Goal: Information Seeking & Learning: Learn about a topic

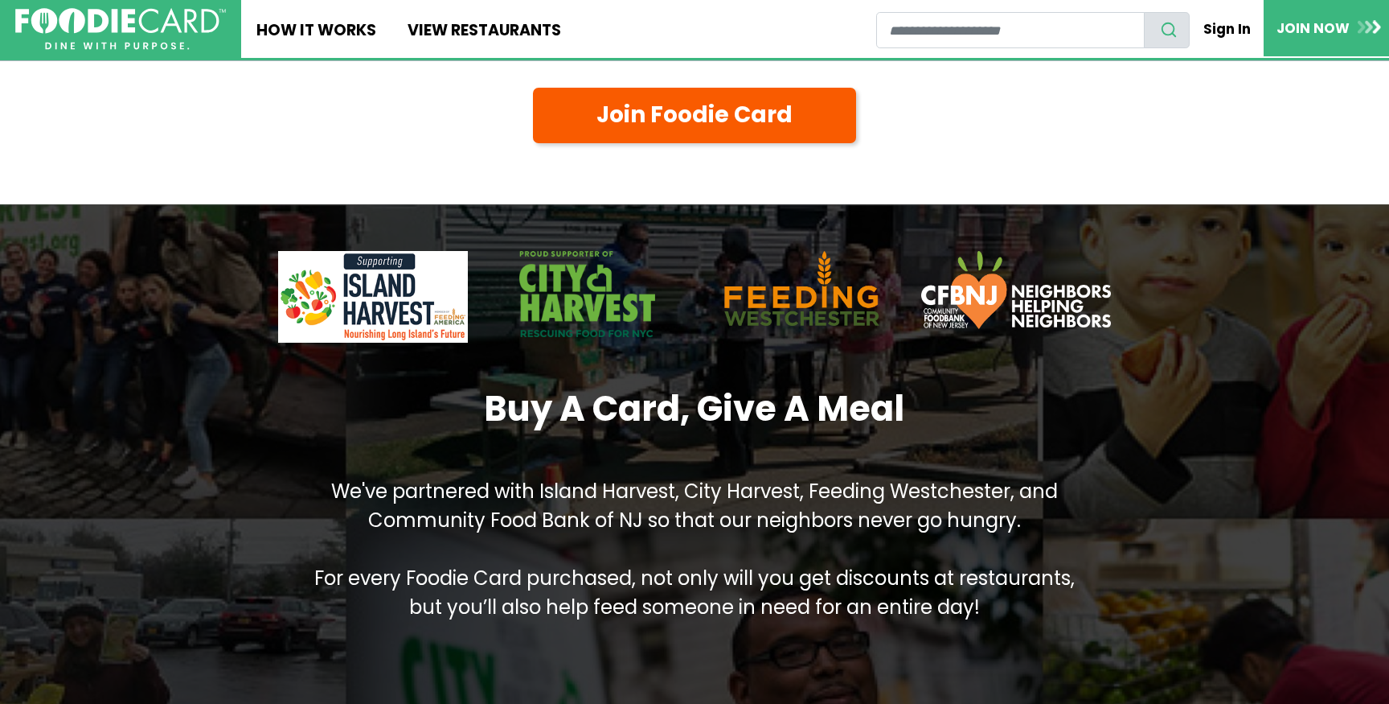
scroll to position [1654, 0]
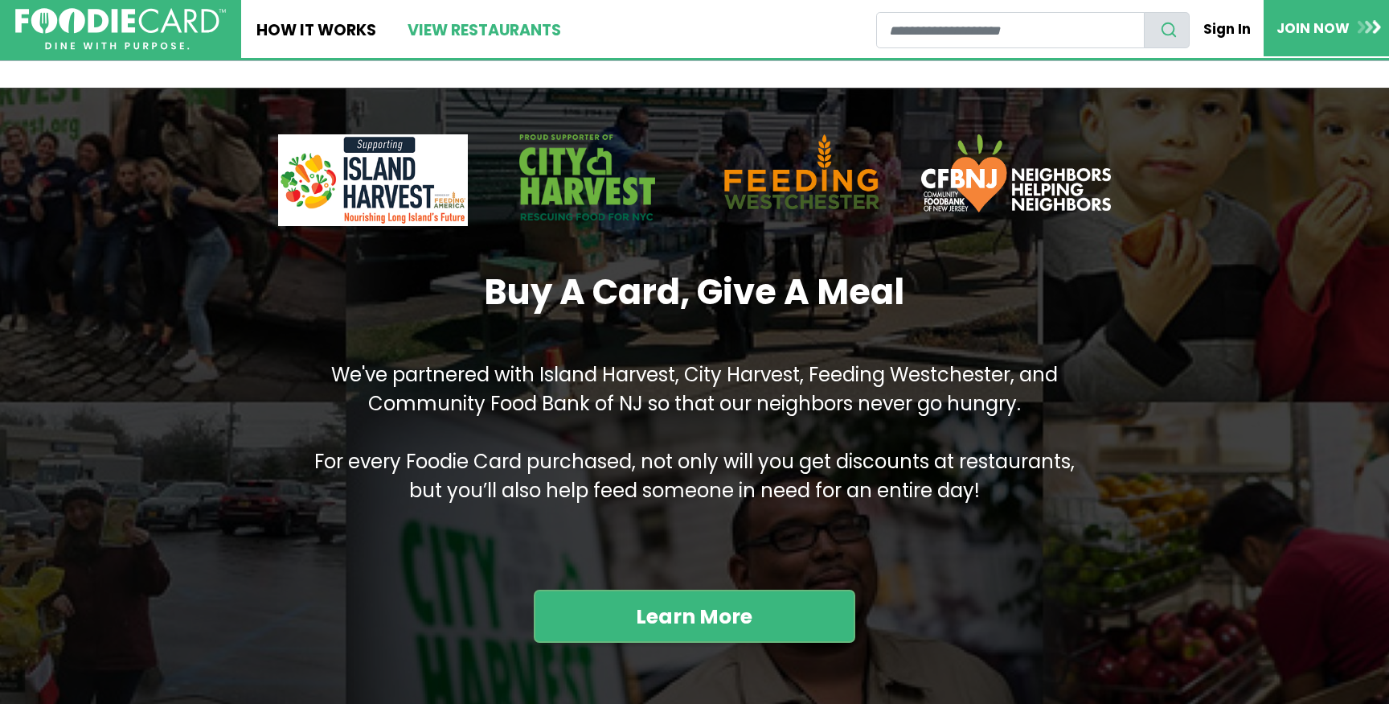
click at [448, 31] on link "View restaurants" at bounding box center [484, 29] width 184 height 58
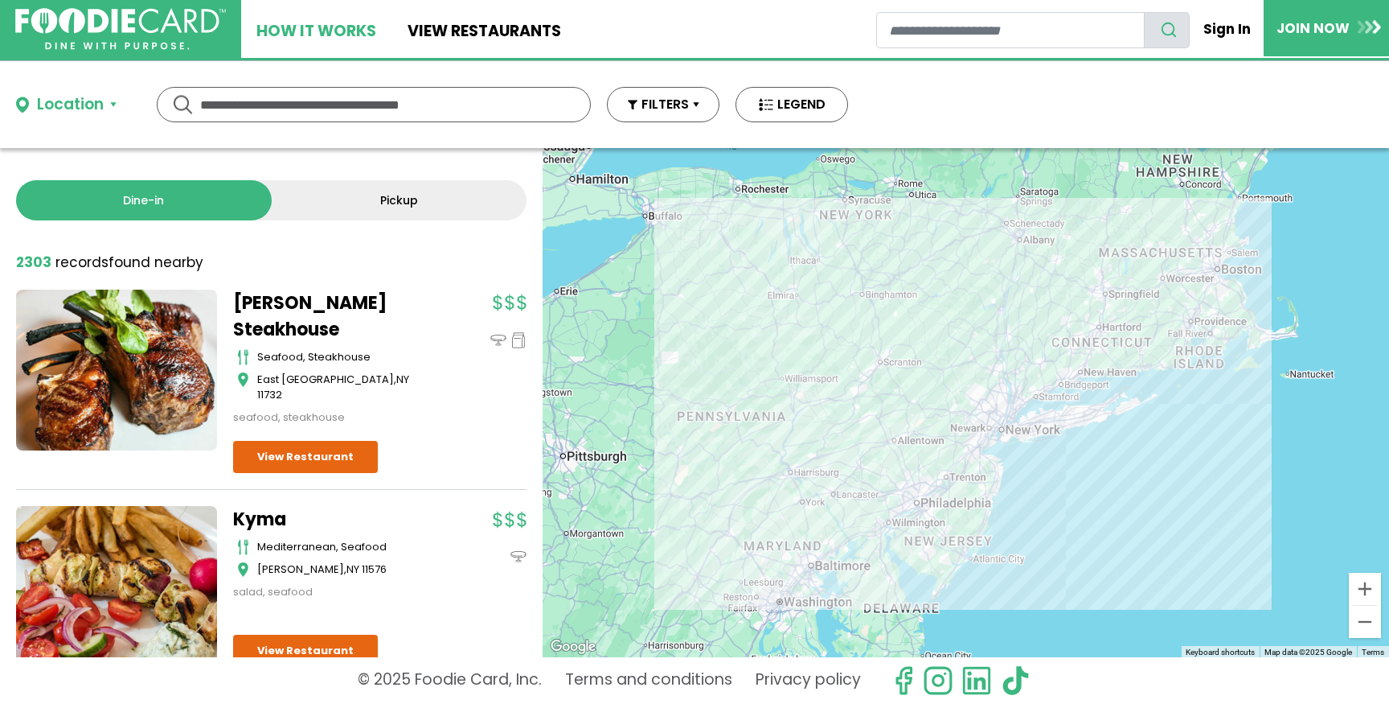
click at [318, 31] on link "How It Works" at bounding box center [316, 29] width 150 height 58
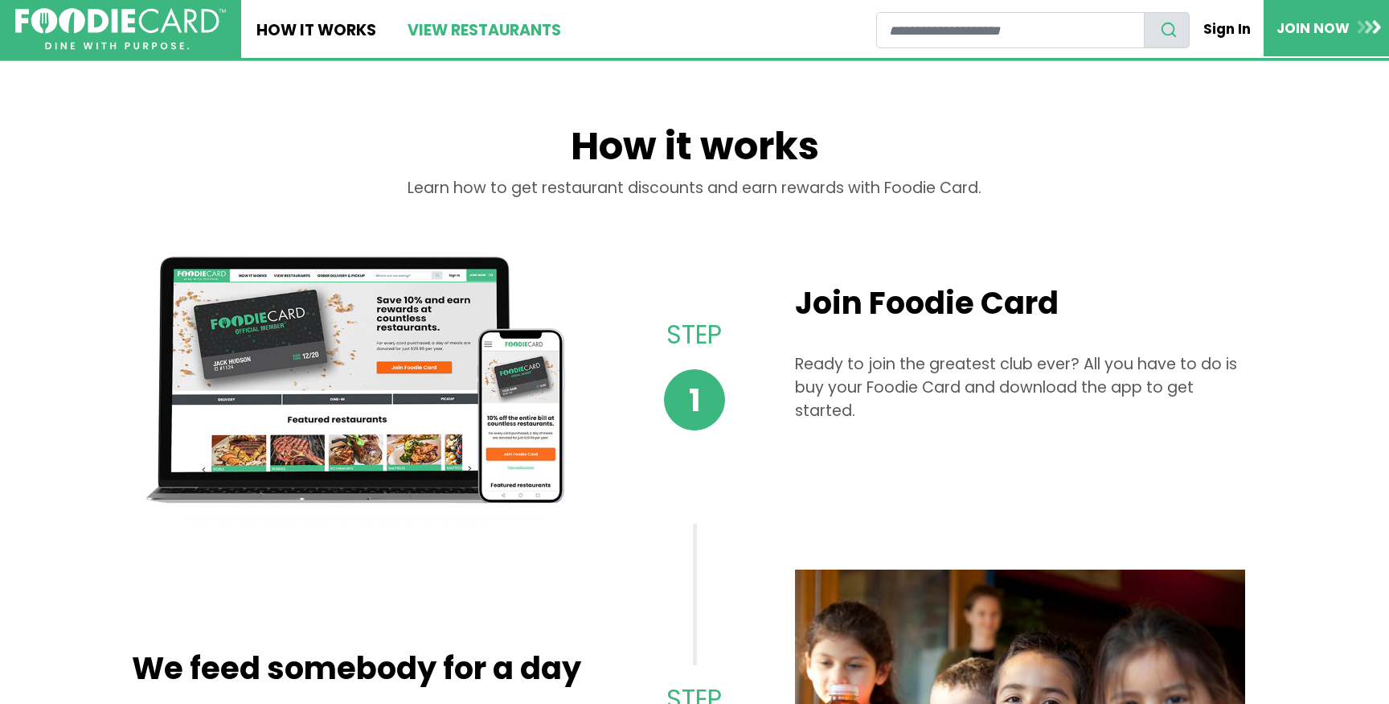
click at [473, 47] on link "View restaurants" at bounding box center [484, 29] width 184 height 58
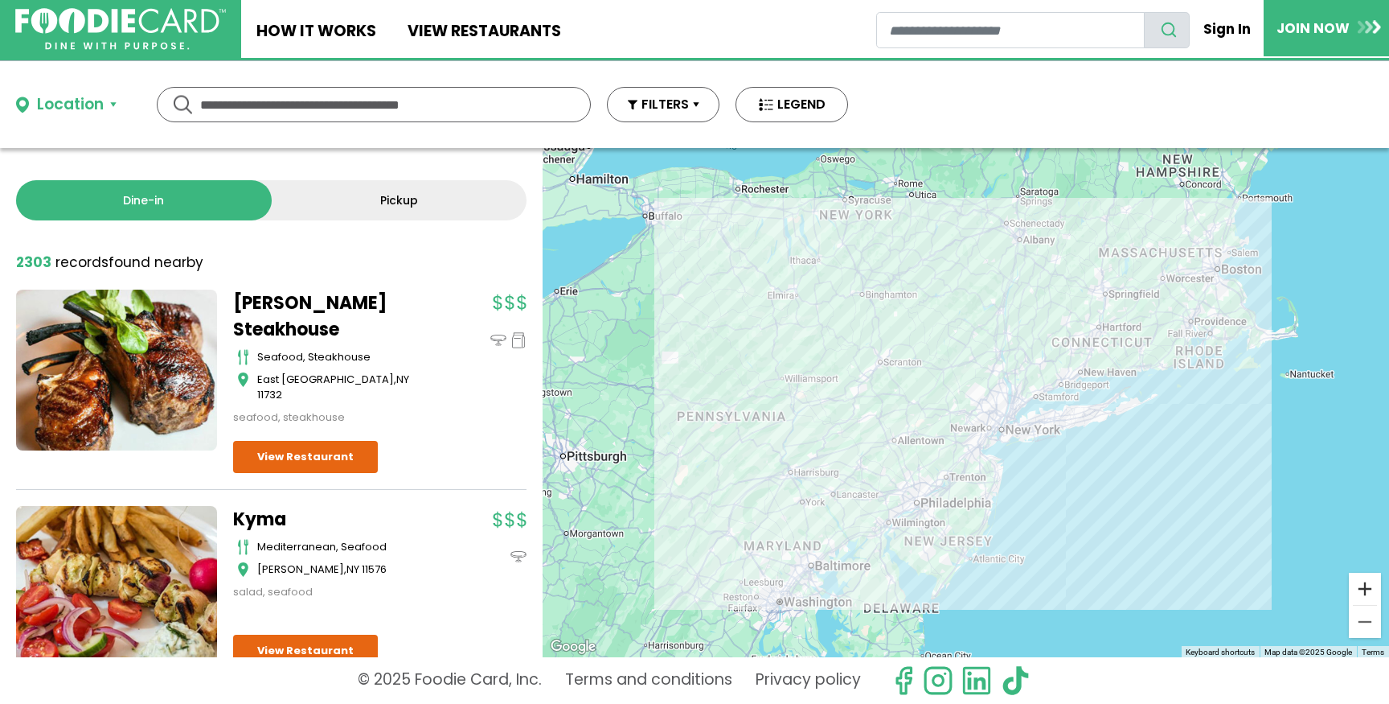
click at [1368, 581] on button "Zoom in" at bounding box center [1365, 589] width 32 height 32
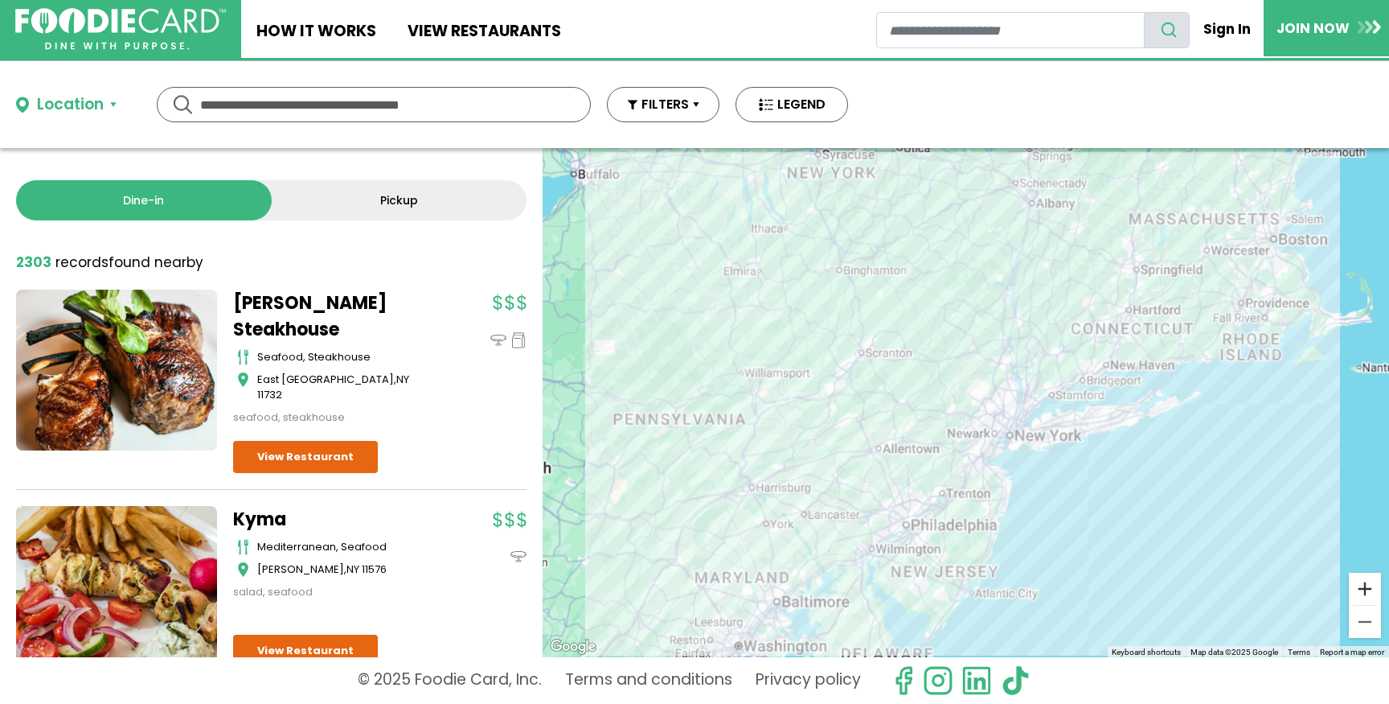
click at [1368, 581] on button "Zoom in" at bounding box center [1365, 589] width 32 height 32
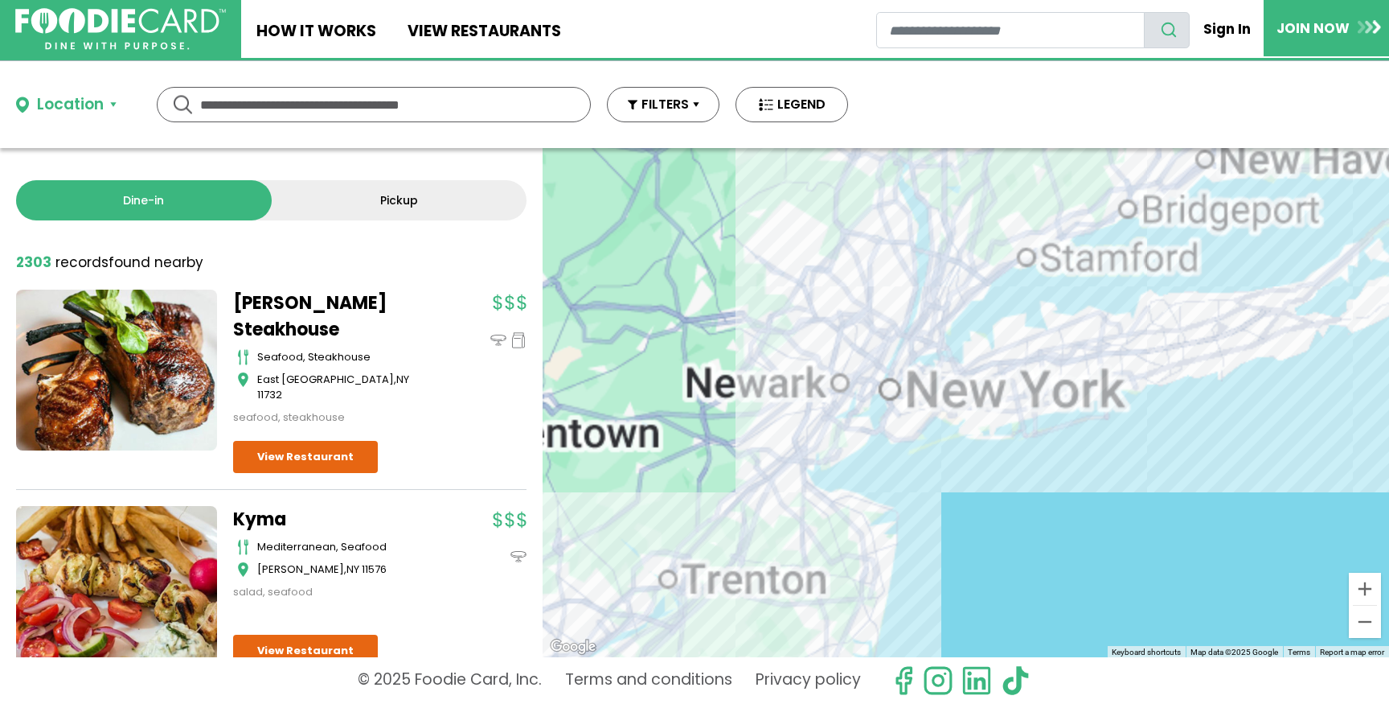
drag, startPoint x: 1258, startPoint y: 532, endPoint x: 986, endPoint y: 396, distance: 303.5
click at [995, 399] on div at bounding box center [966, 402] width 847 height 509
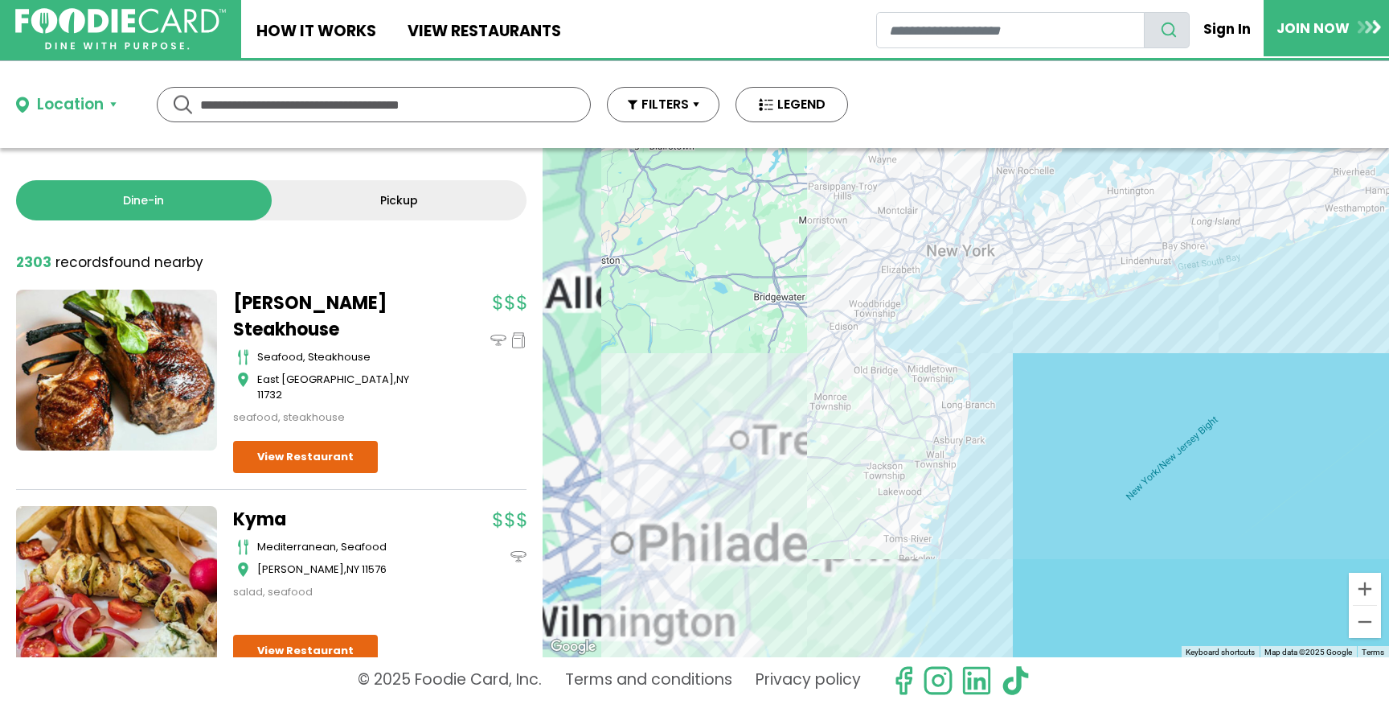
drag, startPoint x: 817, startPoint y: 581, endPoint x: 992, endPoint y: 478, distance: 203.3
click at [992, 478] on div at bounding box center [966, 402] width 847 height 509
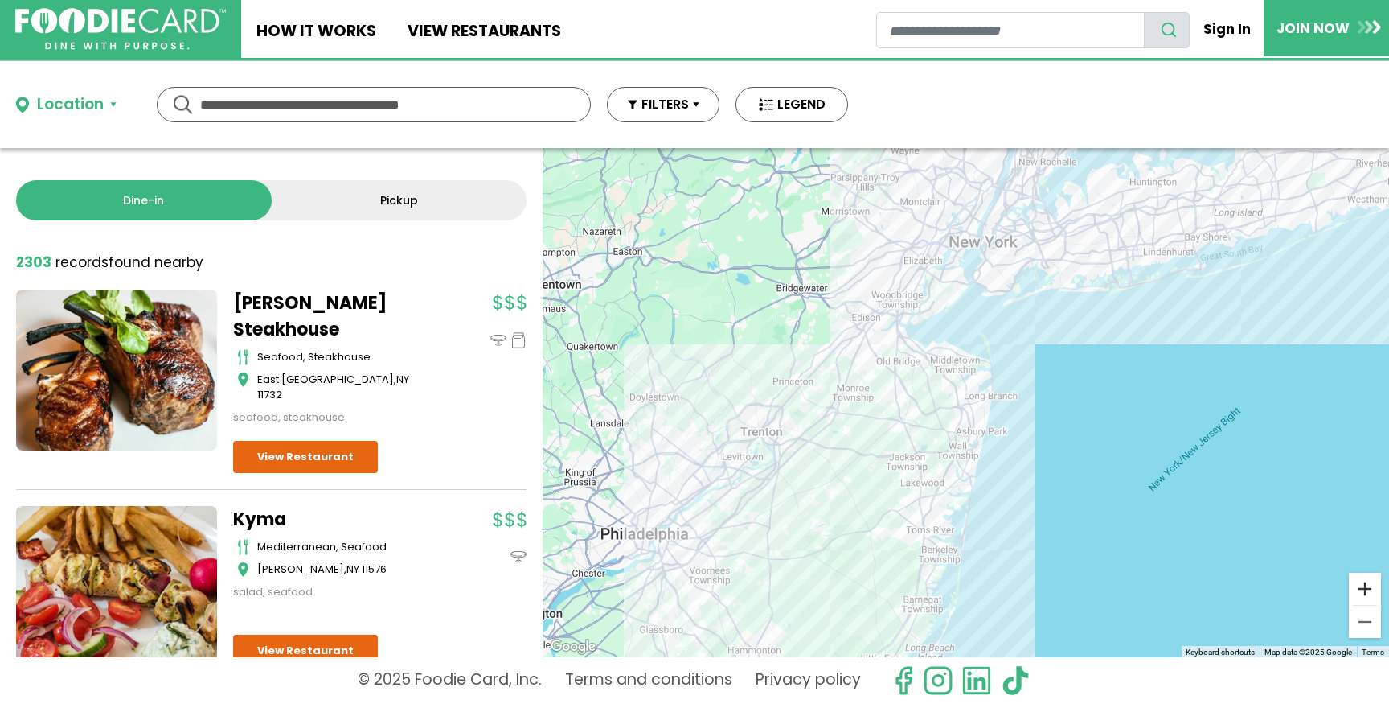
click at [1366, 585] on button "Zoom in" at bounding box center [1365, 589] width 32 height 32
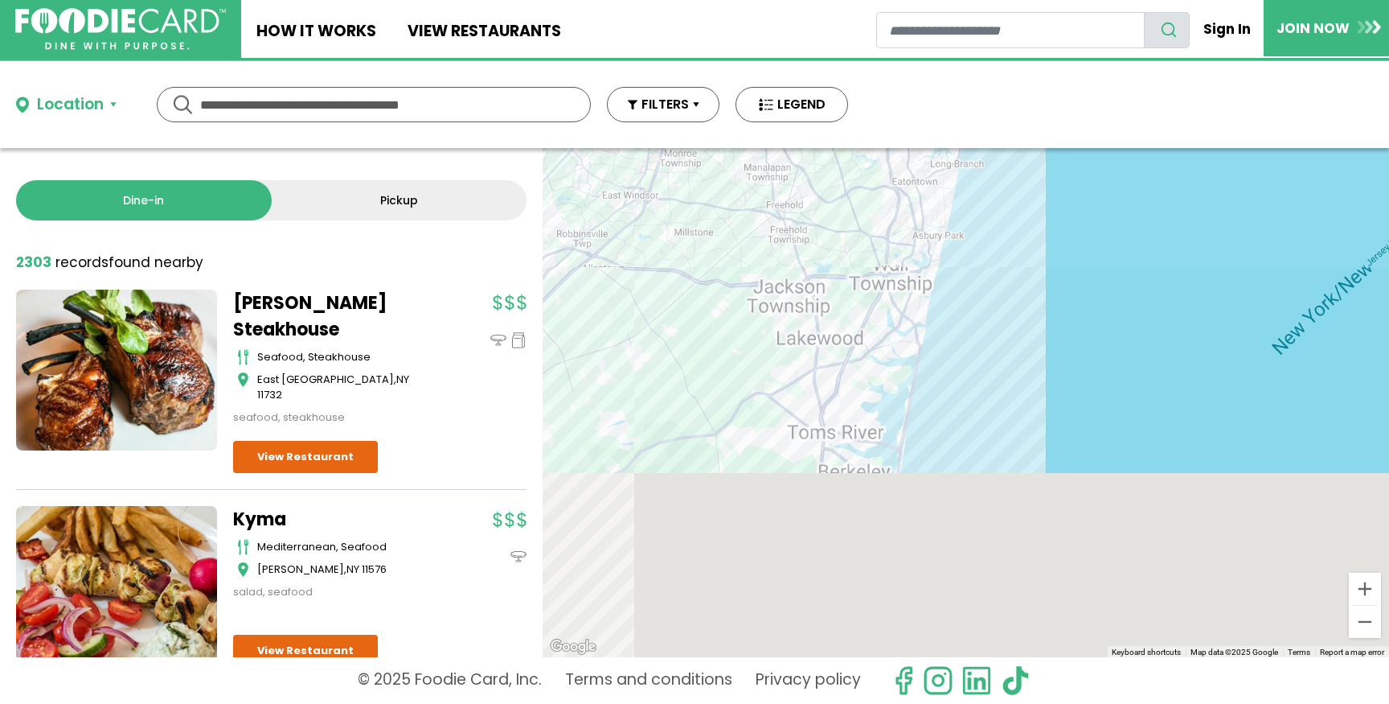
drag, startPoint x: 1008, startPoint y: 572, endPoint x: 950, endPoint y: 346, distance: 233.5
click at [950, 346] on div at bounding box center [966, 402] width 847 height 509
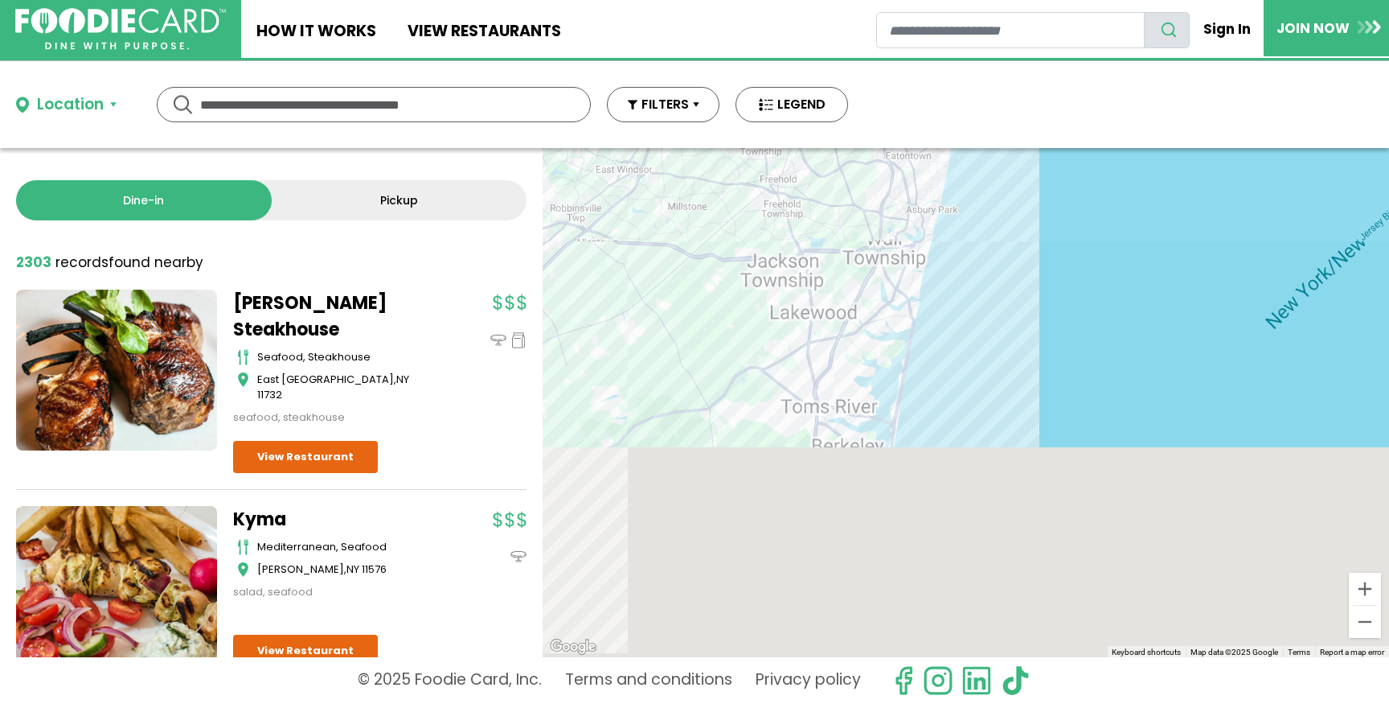
click at [833, 412] on div at bounding box center [966, 402] width 847 height 509
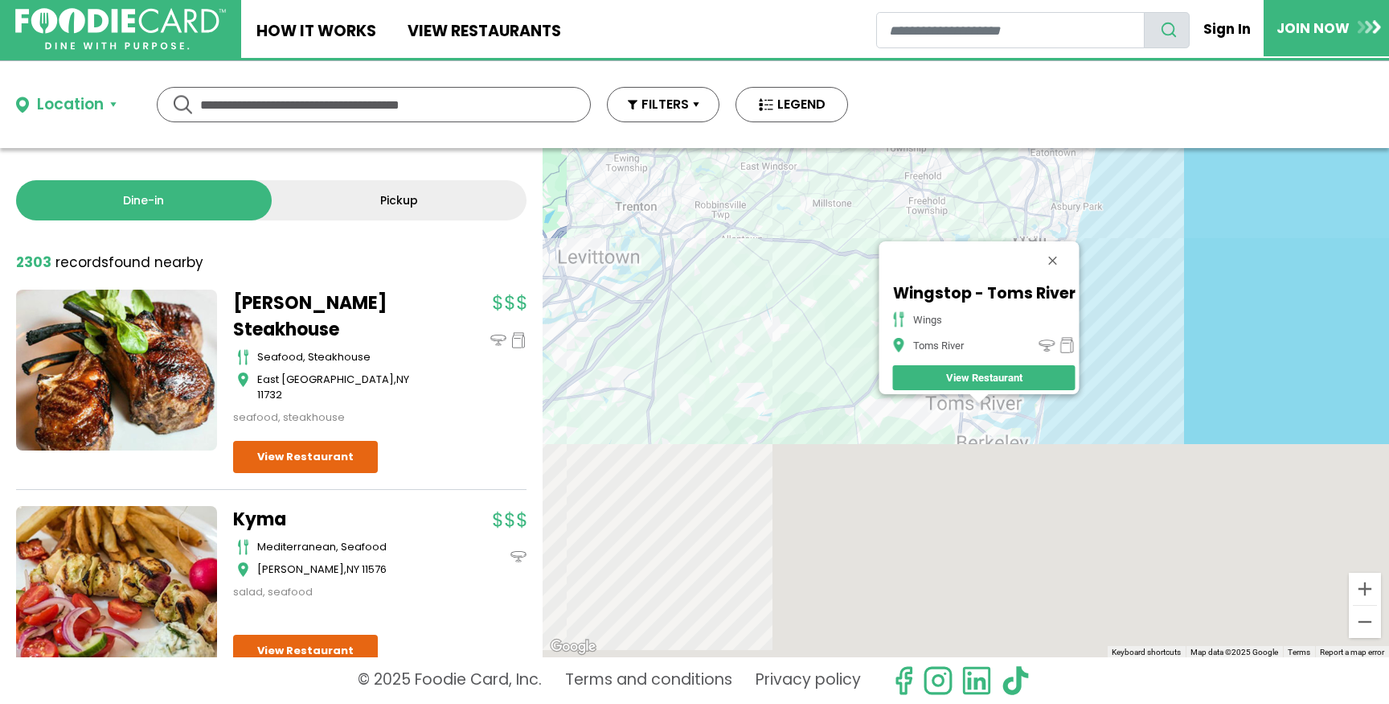
click at [974, 365] on link "View Restaurant" at bounding box center [984, 377] width 183 height 25
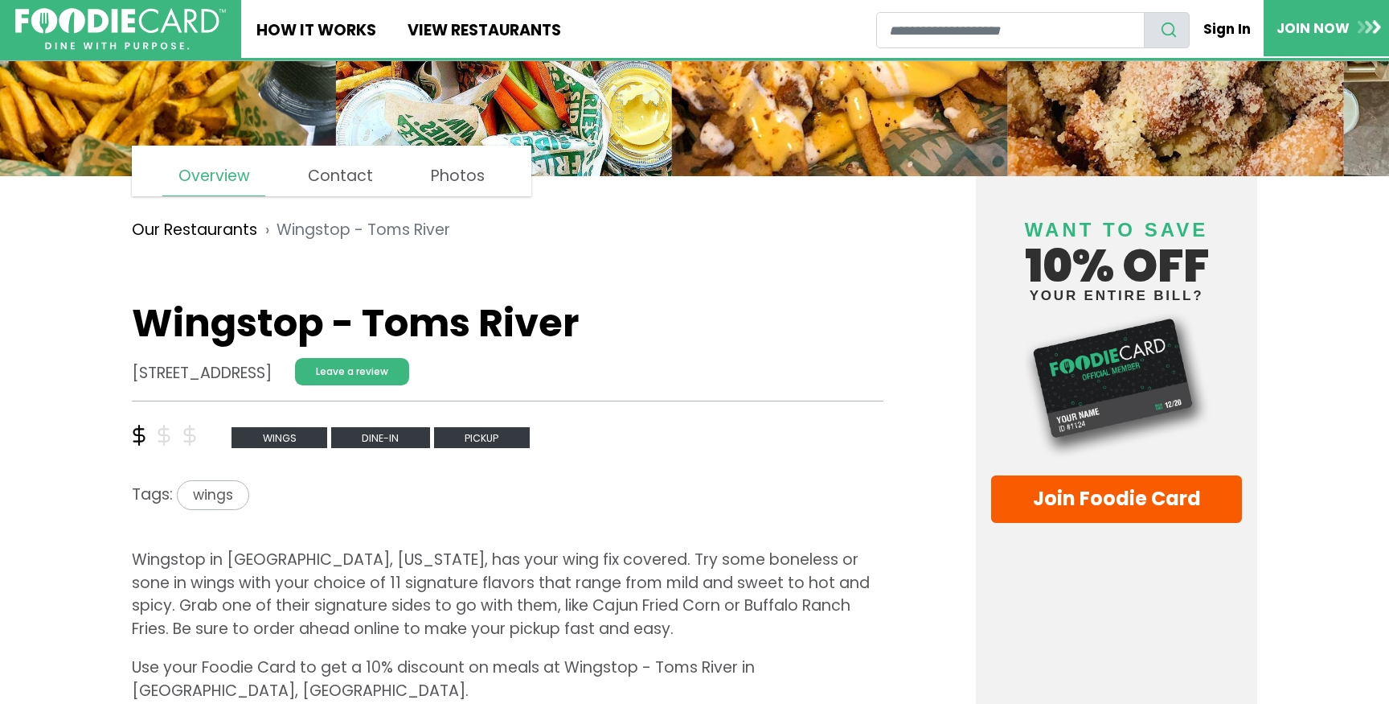
scroll to position [120, 0]
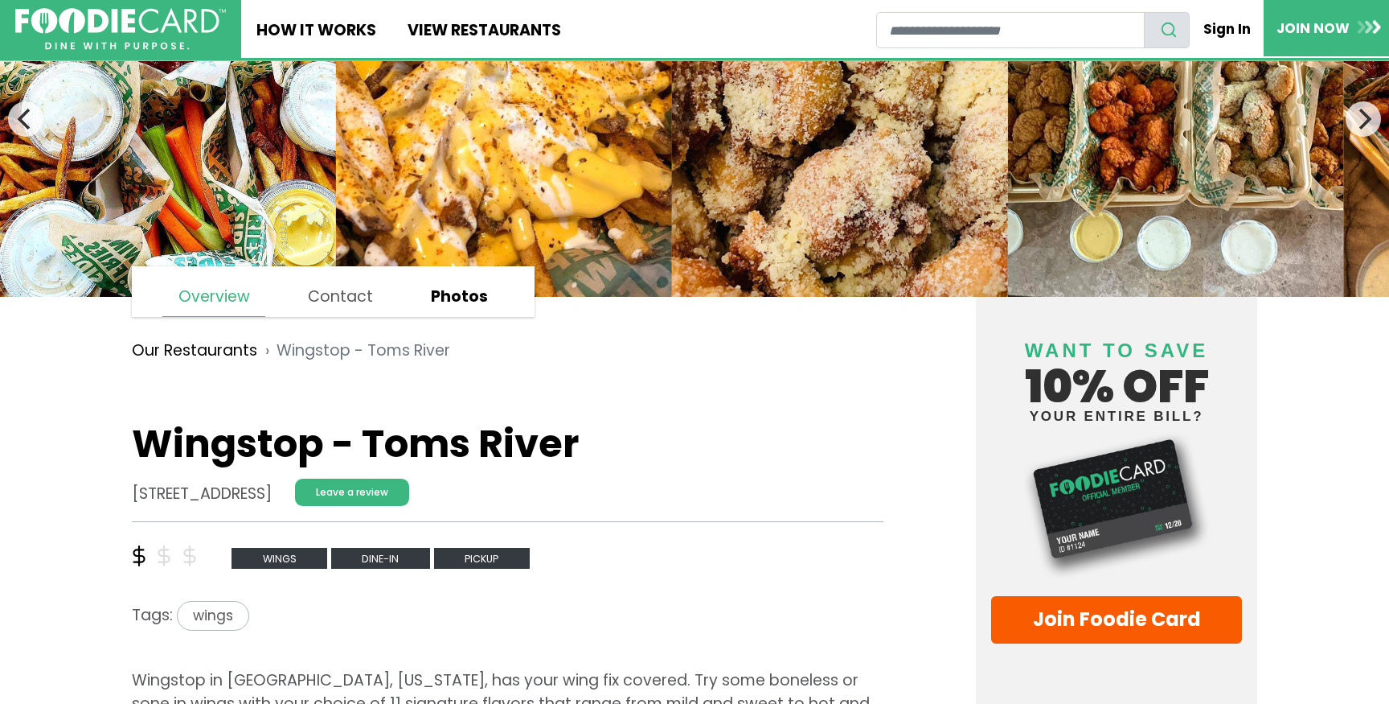
click at [447, 297] on link "Photos" at bounding box center [460, 296] width 88 height 39
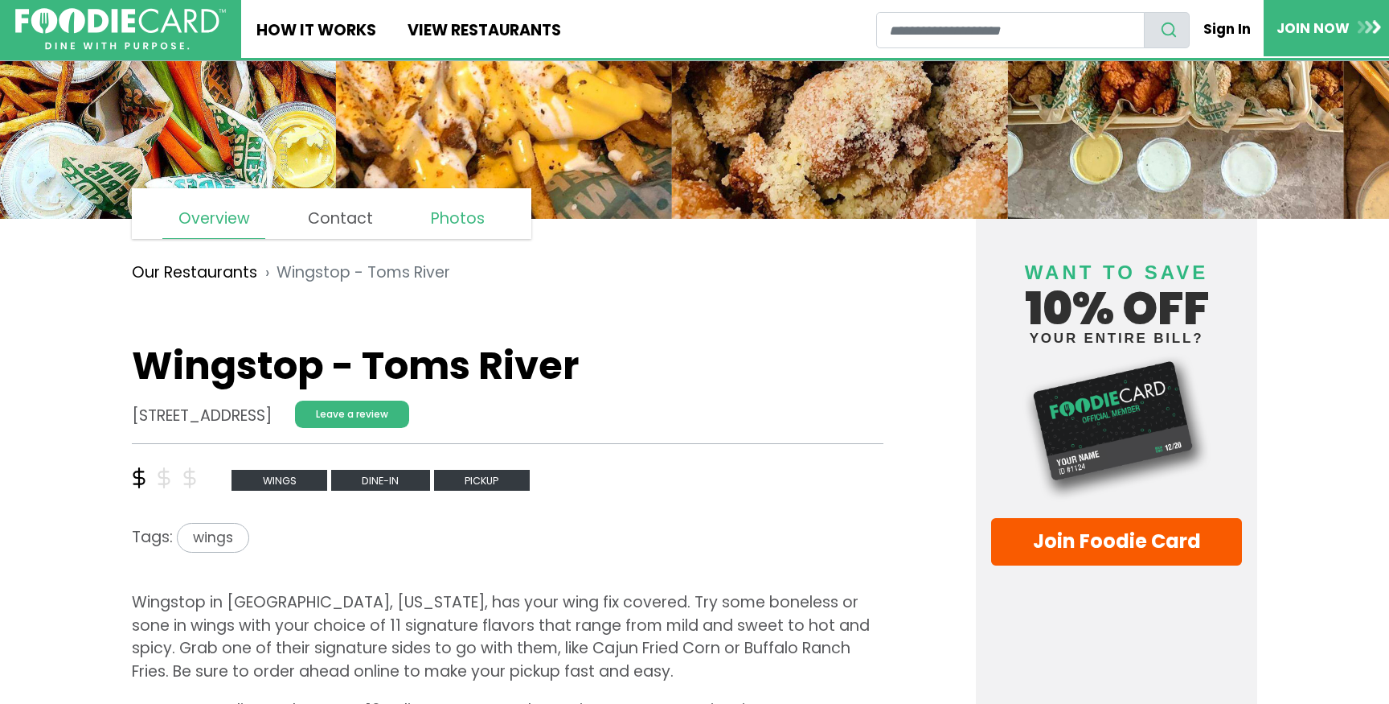
scroll to position [0, 0]
